Goal: Information Seeking & Learning: Learn about a topic

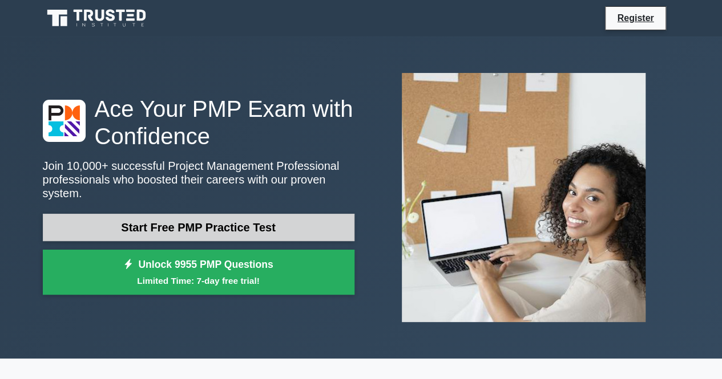
click at [215, 227] on link "Start Free PMP Practice Test" at bounding box center [199, 227] width 312 height 27
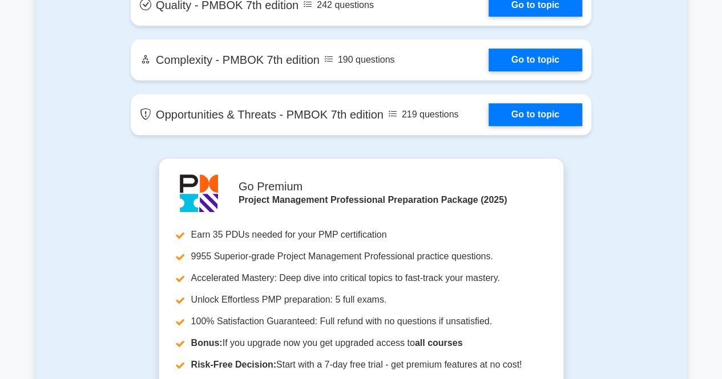
scroll to position [2796, 0]
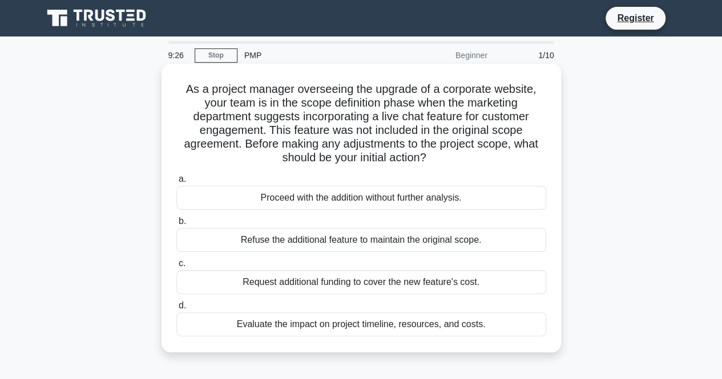
click at [304, 325] on div "Evaluate the impact on project timeline, resources, and costs." at bounding box center [361, 325] width 370 height 24
click at [176, 310] on input "d. Evaluate the impact on project timeline, resources, and costs." at bounding box center [176, 305] width 0 height 7
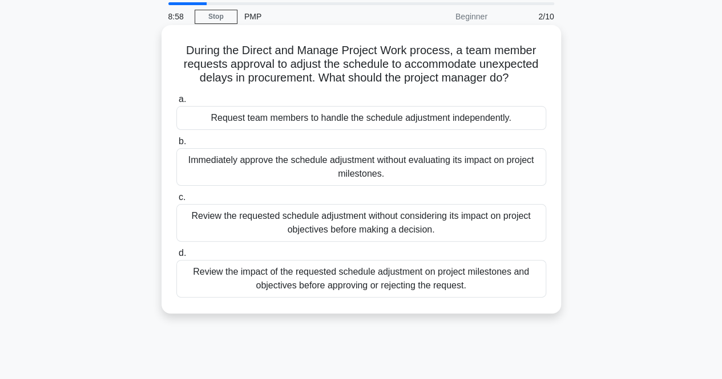
scroll to position [57, 0]
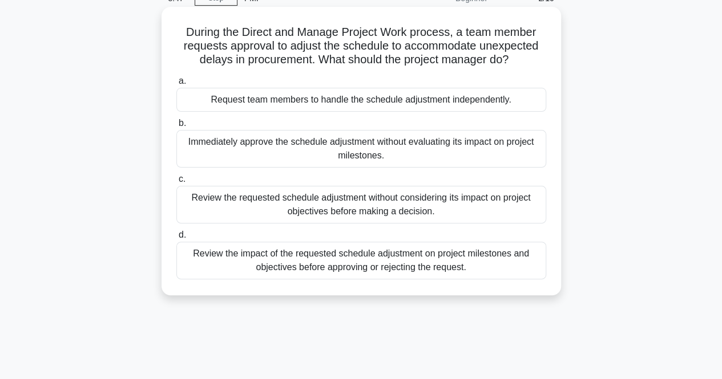
click at [345, 270] on div "Review the impact of the requested schedule adjustment on project milestones an…" at bounding box center [361, 261] width 370 height 38
click at [176, 239] on input "d. Review the impact of the requested schedule adjustment on project milestones…" at bounding box center [176, 235] width 0 height 7
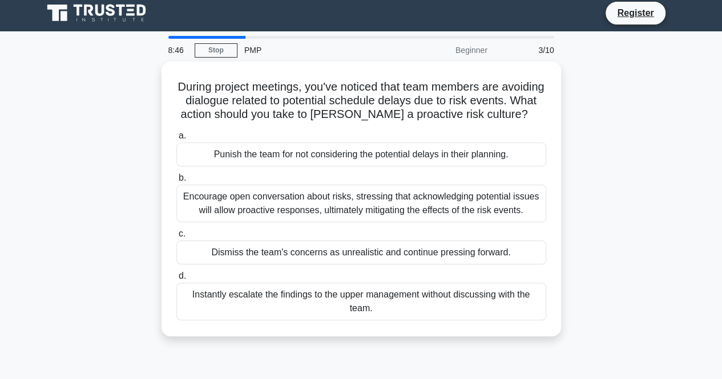
scroll to position [0, 0]
